Goal: Navigation & Orientation: Find specific page/section

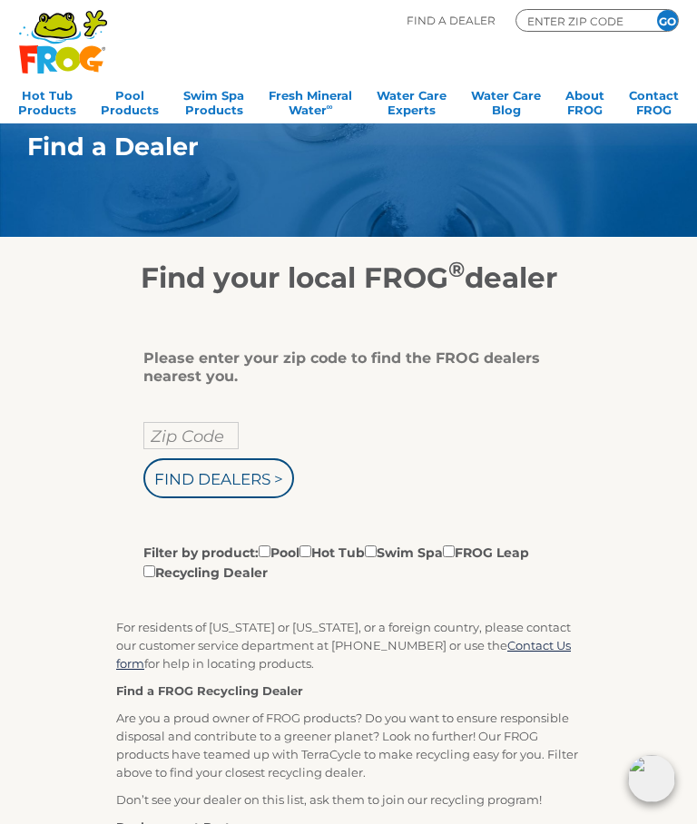
click at [161, 435] on input "Zip Code" at bounding box center [190, 435] width 95 height 27
type input "Zip Code"
type input "34112"
click at [311, 551] on input "Filter by product: Pool Hot Tub Swim Spa FROG Leap Recycling Dealer" at bounding box center [305, 551] width 12 height 12
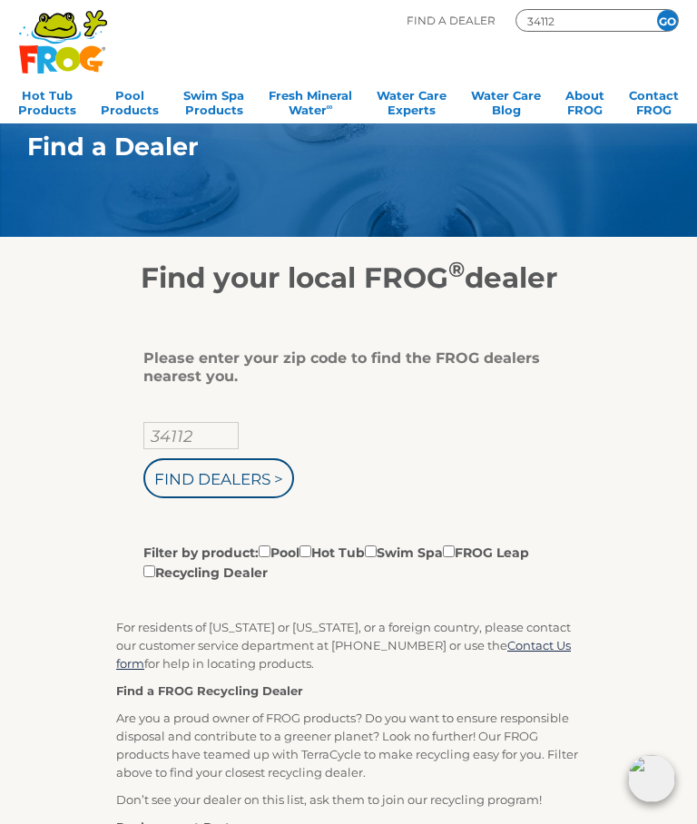
checkbox input "true"
click at [234, 477] on input "Find Dealers >" at bounding box center [218, 478] width 151 height 40
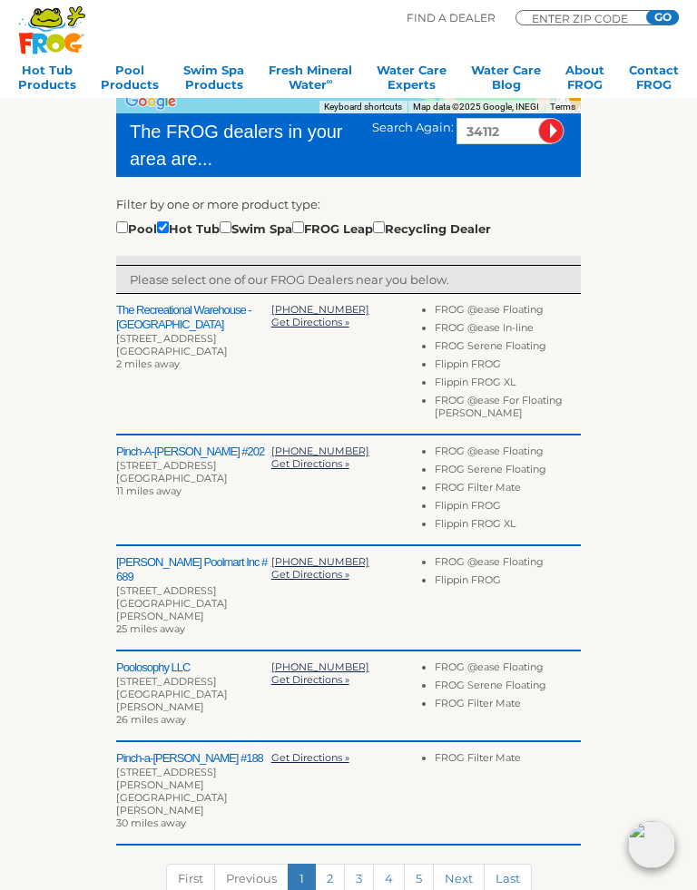
scroll to position [386, 0]
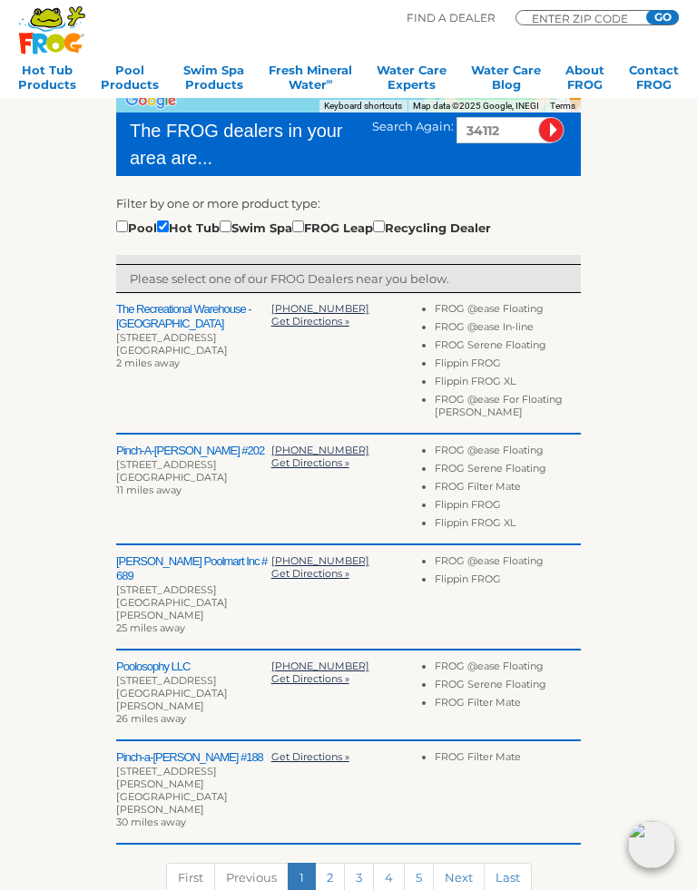
click at [468, 823] on link "Next" at bounding box center [459, 878] width 52 height 30
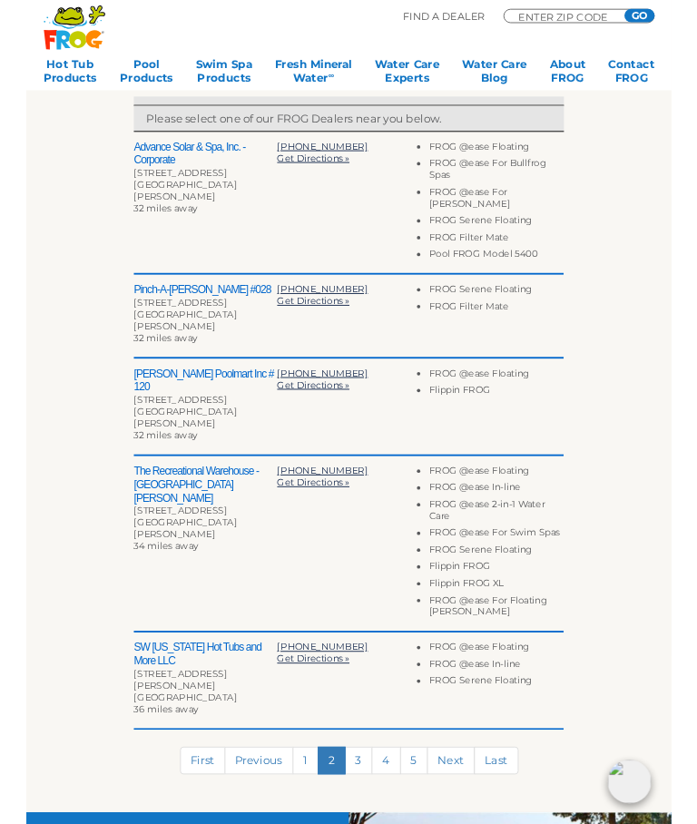
scroll to position [532, 0]
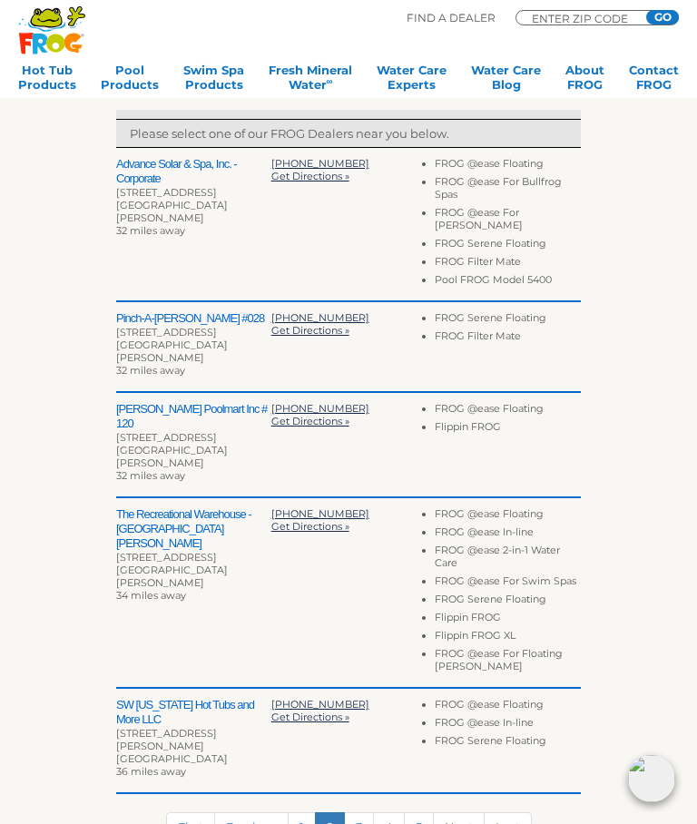
click at [352, 812] on link "3" at bounding box center [359, 827] width 30 height 30
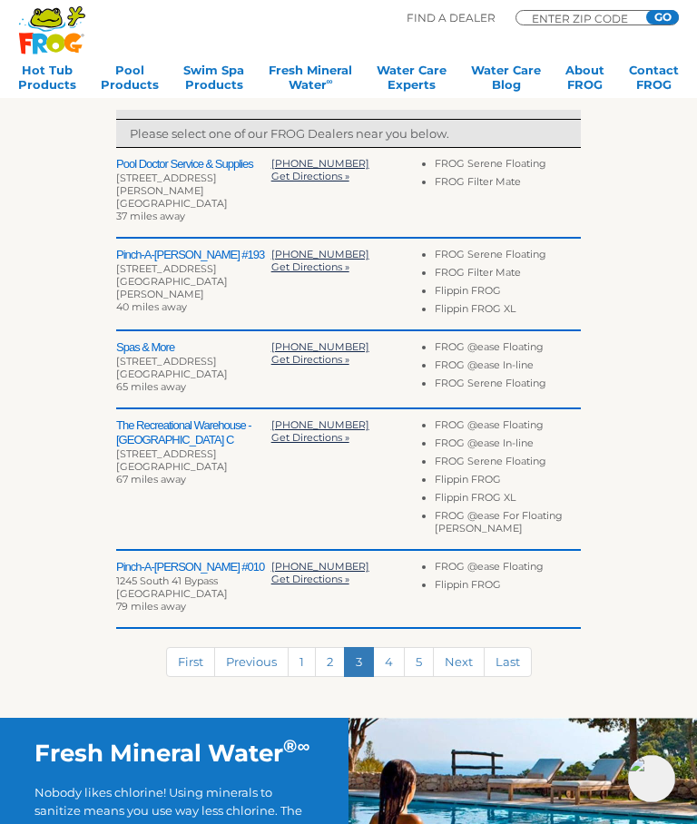
click at [388, 659] on link "4" at bounding box center [389, 662] width 32 height 30
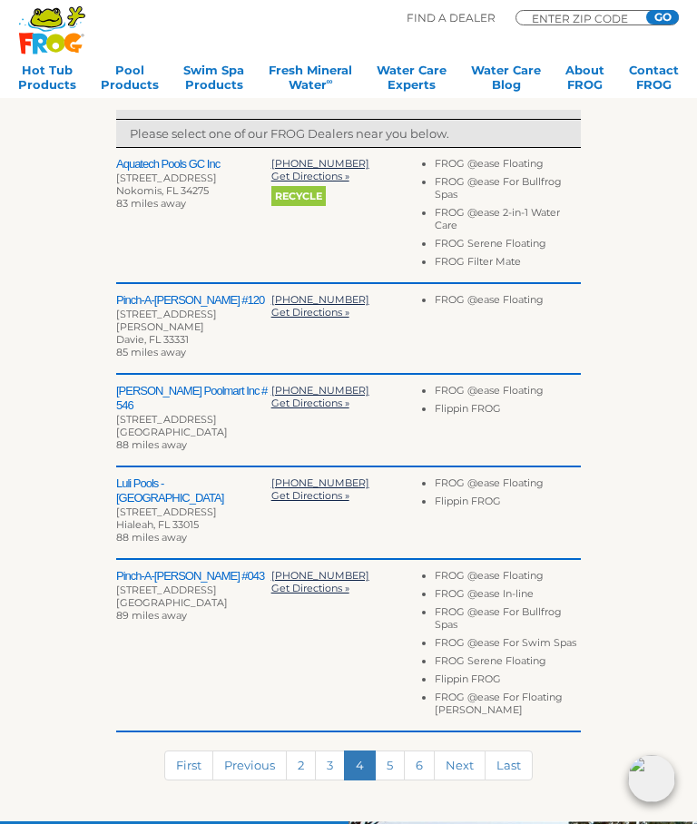
click at [246, 750] on link "Previous" at bounding box center [249, 765] width 74 height 30
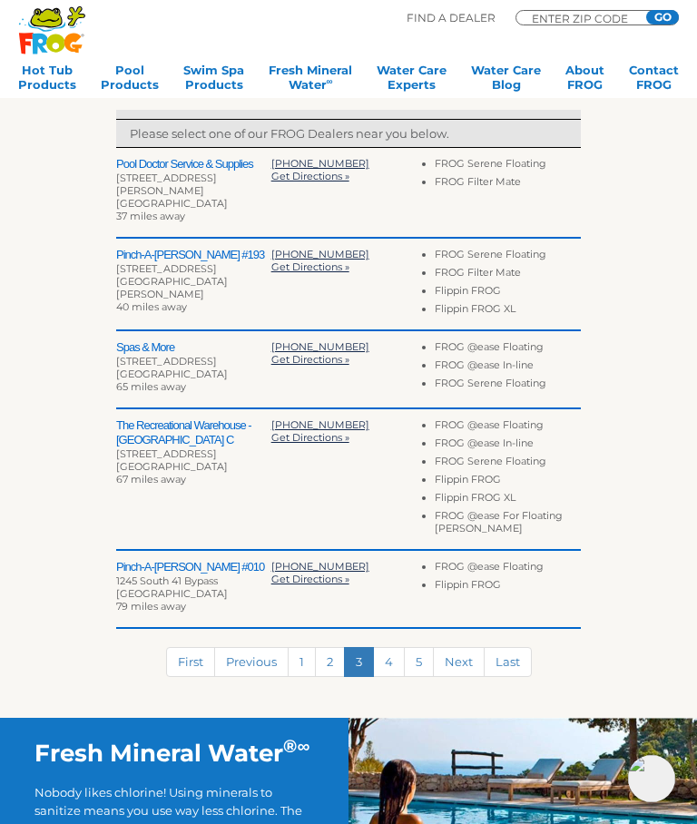
click at [302, 654] on link "1" at bounding box center [302, 662] width 28 height 30
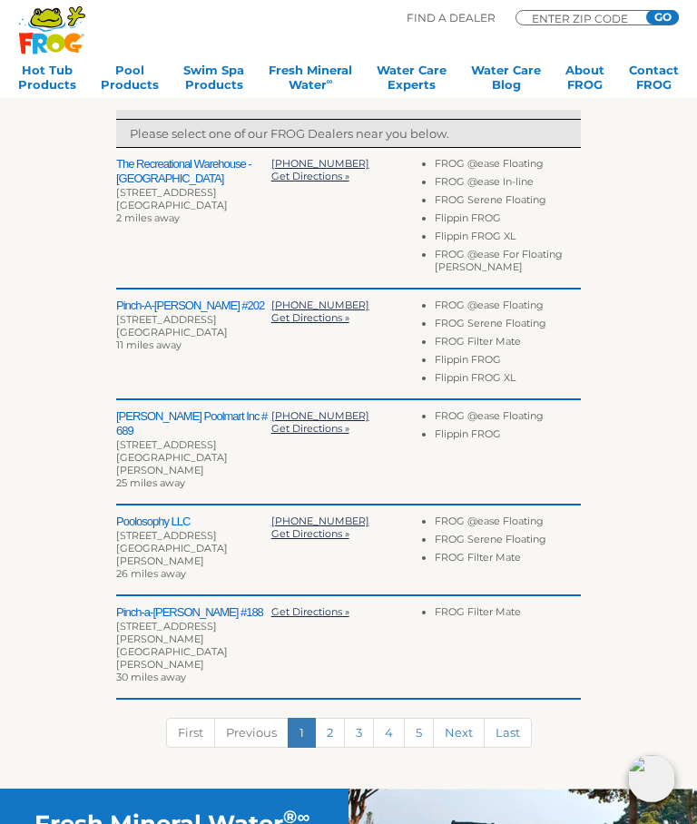
click at [317, 311] on span "[PHONE_NUMBER]" at bounding box center [320, 304] width 98 height 13
click at [332, 324] on span "Get Directions »" at bounding box center [310, 317] width 78 height 13
